Goal: Task Accomplishment & Management: Manage account settings

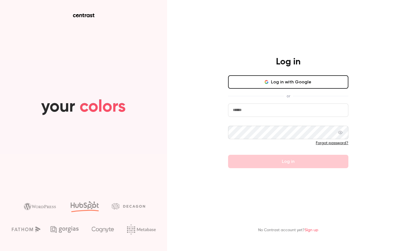
click at [302, 82] on button "Log in with Google" at bounding box center [288, 81] width 120 height 13
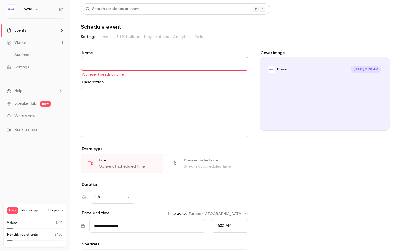
click at [286, 18] on header "Search for videos or events Schedule event" at bounding box center [235, 16] width 309 height 27
click at [38, 33] on link "Events 6" at bounding box center [35, 30] width 70 height 12
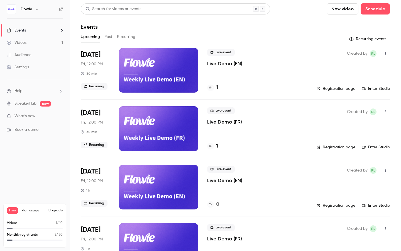
click at [170, 55] on div at bounding box center [158, 70] width 79 height 45
click at [213, 87] on div at bounding box center [210, 87] width 7 height 7
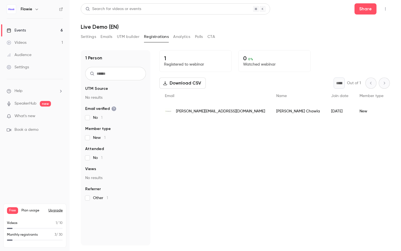
click at [187, 109] on span "[PERSON_NAME][EMAIL_ADDRESS][DOMAIN_NAME]" at bounding box center [220, 111] width 89 height 6
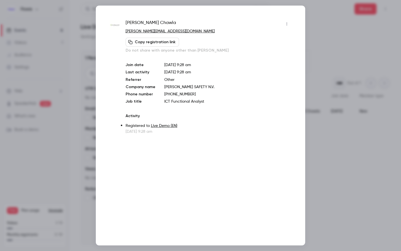
click at [133, 22] on span "[PERSON_NAME]" at bounding box center [151, 24] width 50 height 9
drag, startPoint x: 179, startPoint y: 29, endPoint x: 125, endPoint y: 31, distance: 54.1
click at [125, 31] on div "[PERSON_NAME] [PERSON_NAME][EMAIL_ADDRESS][DOMAIN_NAME] Copy registration link …" at bounding box center [201, 77] width 182 height 115
copy link "[PERSON_NAME][EMAIL_ADDRESS][DOMAIN_NAME]"
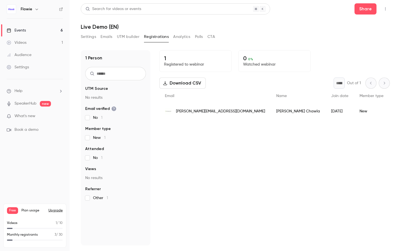
click at [212, 110] on span "[PERSON_NAME][EMAIL_ADDRESS][DOMAIN_NAME]" at bounding box center [220, 111] width 89 height 6
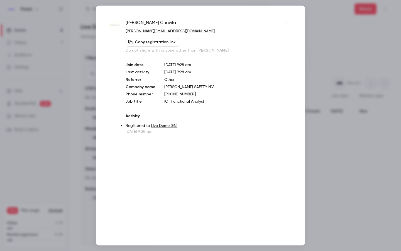
click at [166, 87] on p "[PERSON_NAME] SAFETY N.V." at bounding box center [227, 87] width 127 height 6
drag, startPoint x: 166, startPoint y: 87, endPoint x: 209, endPoint y: 86, distance: 42.4
click at [209, 86] on p "[PERSON_NAME] SAFETY N.V." at bounding box center [227, 87] width 127 height 6
click at [330, 74] on div at bounding box center [200, 125] width 401 height 251
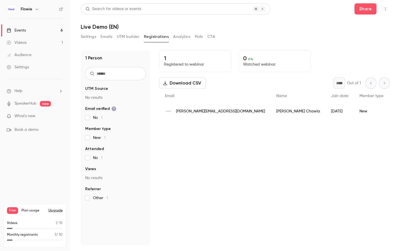
click at [35, 26] on link "Events 6" at bounding box center [35, 30] width 70 height 12
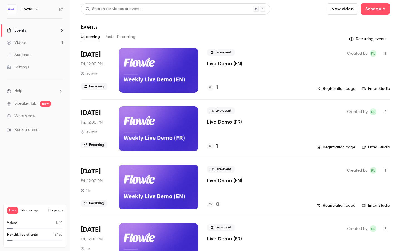
click at [386, 55] on button "button" at bounding box center [385, 53] width 9 height 9
drag, startPoint x: 358, startPoint y: 122, endPoint x: 286, endPoint y: 112, distance: 72.7
click at [286, 112] on div "Share Invite to Studio Duplicate Cancel event Delete" at bounding box center [200, 125] width 401 height 251
click at [346, 111] on div "Cancel event" at bounding box center [364, 111] width 42 height 6
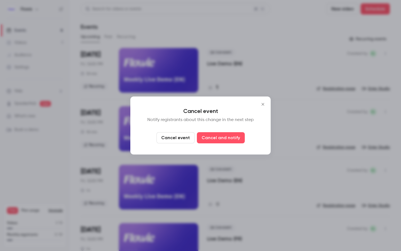
click at [205, 58] on div at bounding box center [200, 125] width 401 height 251
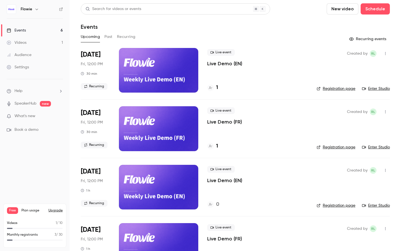
click at [384, 55] on icon "button" at bounding box center [385, 54] width 4 height 4
click at [364, 120] on li "Delete" at bounding box center [360, 125] width 60 height 14
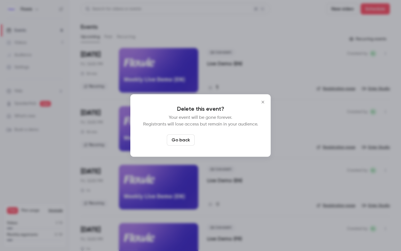
click at [212, 142] on button "Delete event" at bounding box center [215, 139] width 37 height 11
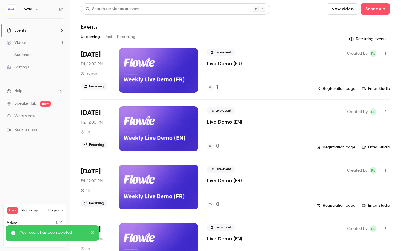
click at [18, 114] on span "What's new" at bounding box center [24, 116] width 21 height 6
